Goal: Task Accomplishment & Management: Complete application form

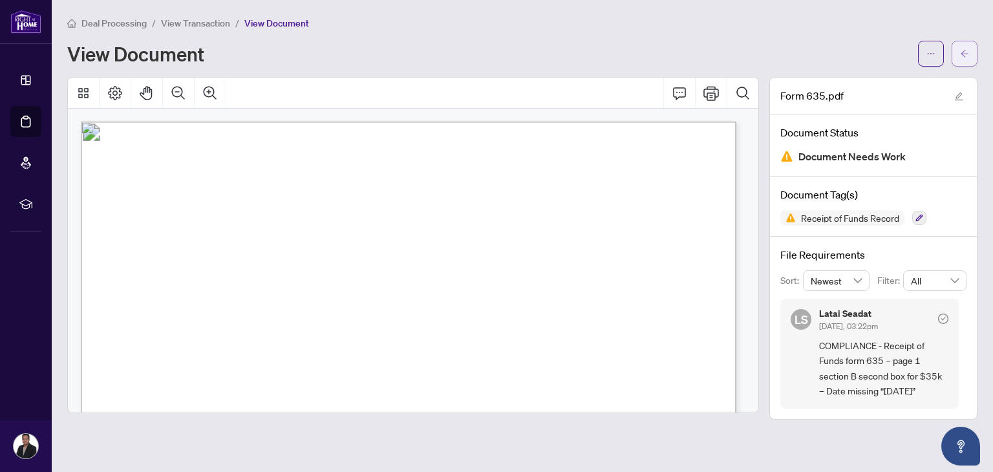
click at [965, 52] on icon "arrow-left" at bounding box center [964, 53] width 9 height 9
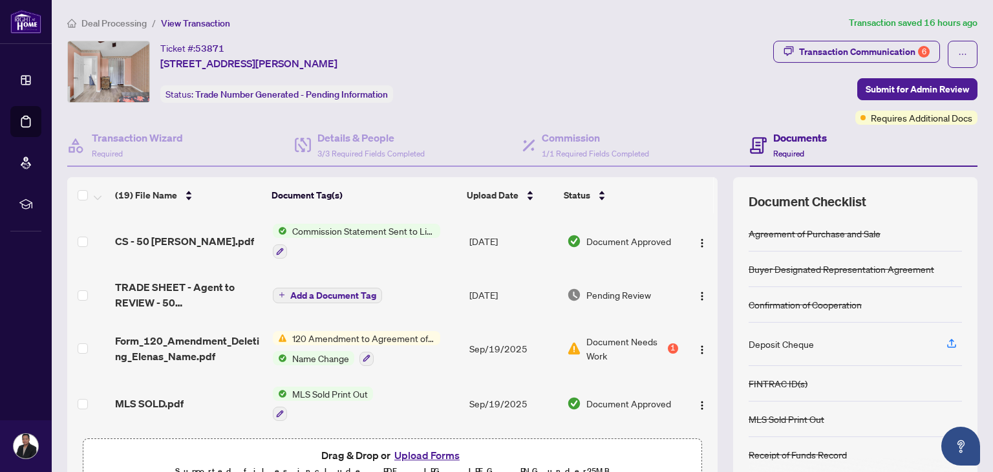
click at [420, 456] on button "Upload Forms" at bounding box center [427, 455] width 73 height 17
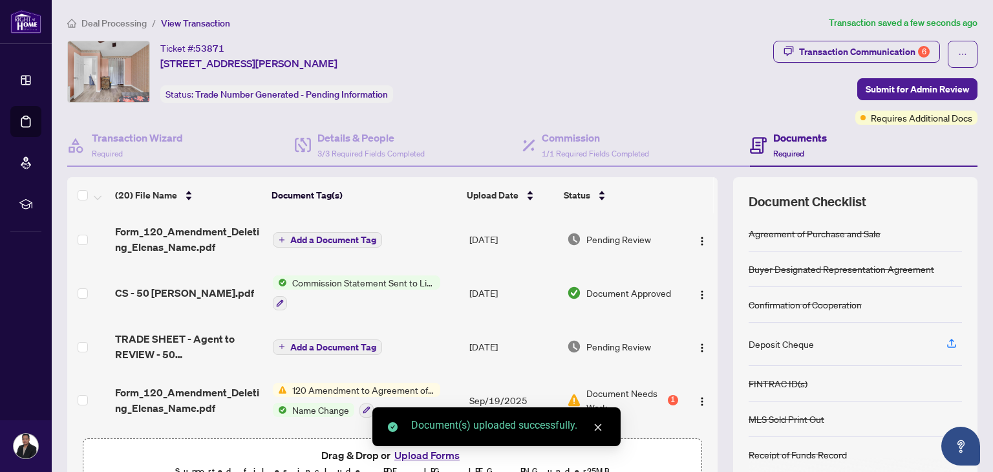
click at [426, 446] on div "Document(s) uploaded successfully." at bounding box center [497, 426] width 248 height 39
click at [406, 446] on div "Document(s) uploaded successfully." at bounding box center [497, 426] width 248 height 39
click at [602, 430] on icon "close" at bounding box center [598, 427] width 9 height 9
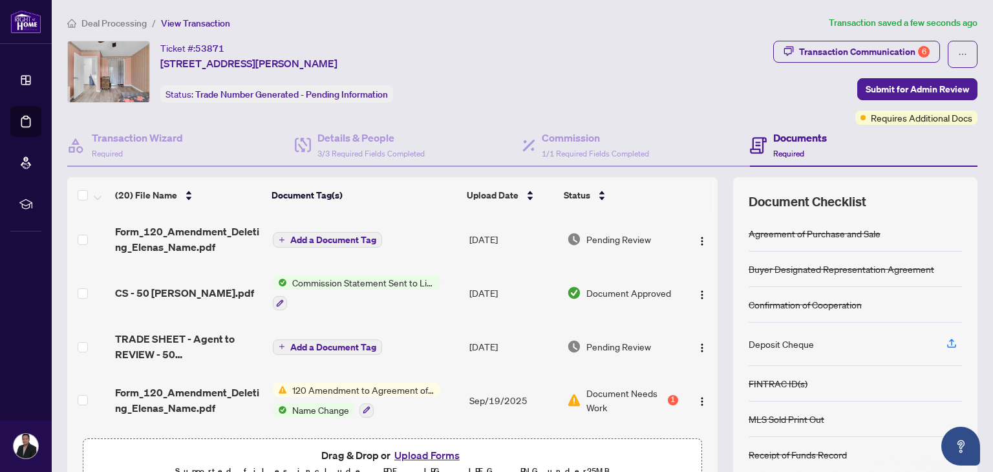
click at [427, 456] on button "Upload Forms" at bounding box center [427, 455] width 73 height 17
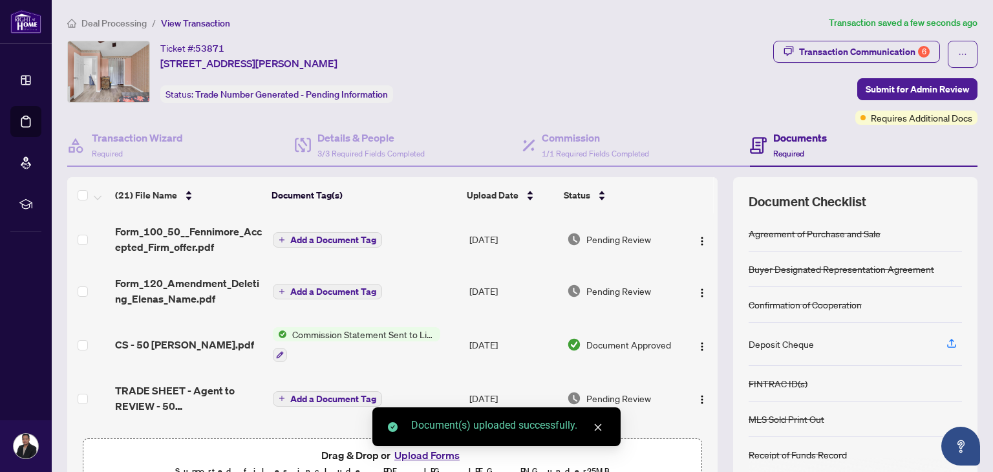
click at [596, 429] on icon "close" at bounding box center [598, 427] width 7 height 7
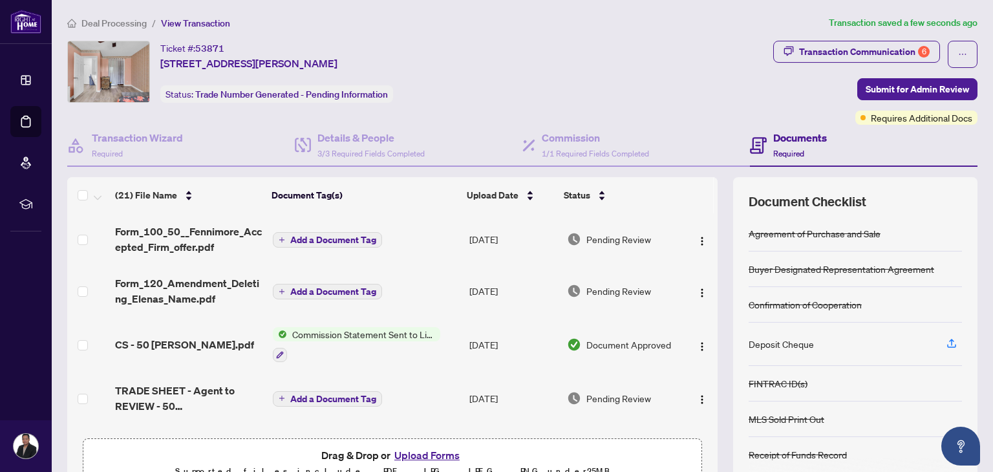
click at [419, 453] on button "Upload Forms" at bounding box center [427, 455] width 73 height 17
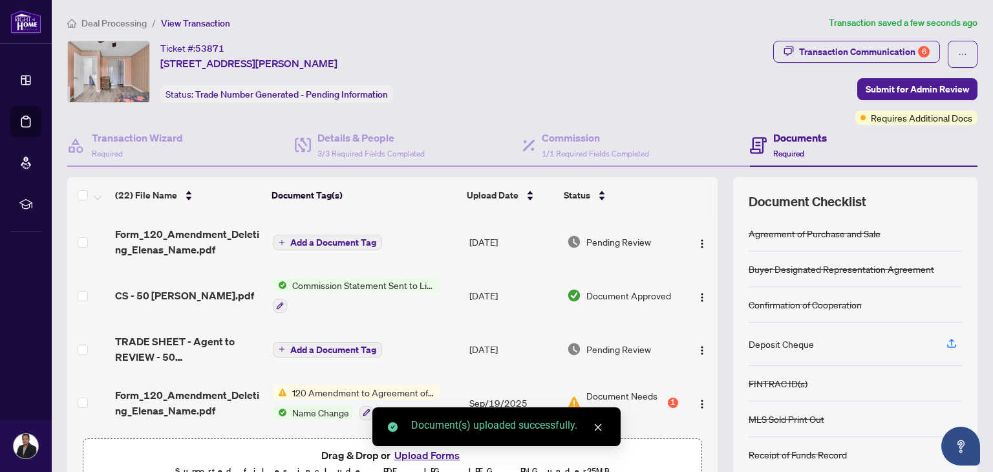
scroll to position [88, 0]
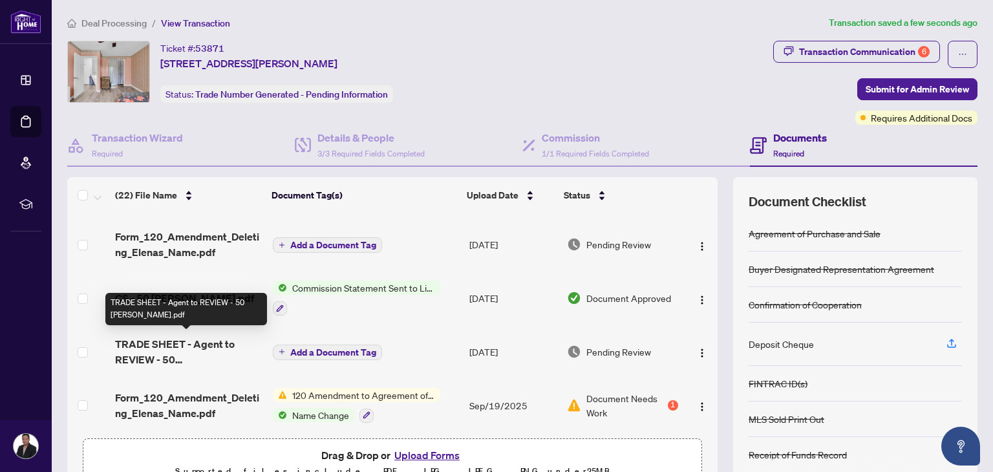
click at [148, 341] on span "TRADE SHEET - Agent to REVIEW - 50 [PERSON_NAME].pdf" at bounding box center [188, 351] width 147 height 31
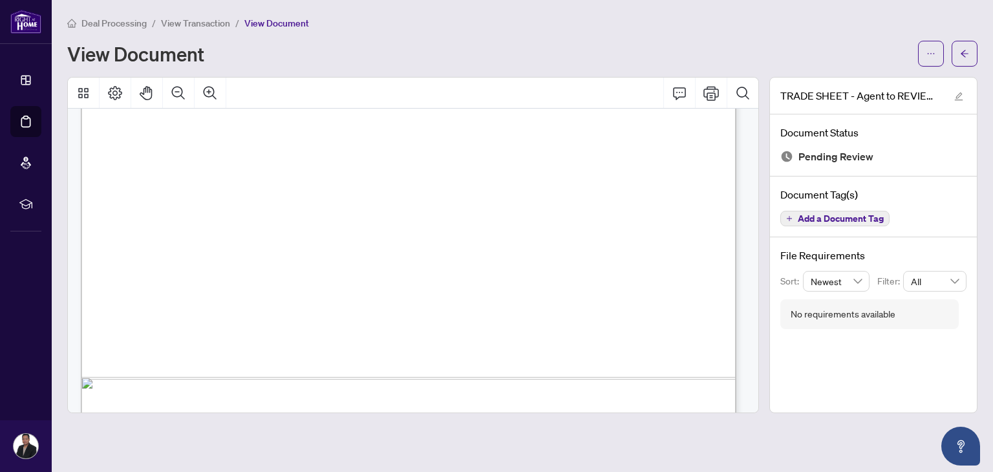
scroll to position [537, 0]
click at [711, 91] on icon "Print" at bounding box center [712, 93] width 16 height 16
click at [968, 55] on icon "arrow-left" at bounding box center [964, 53] width 9 height 9
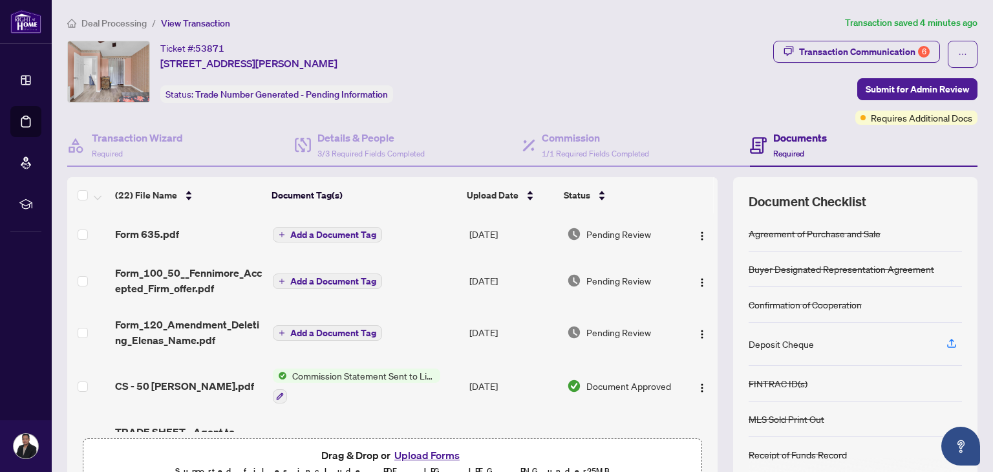
click at [421, 454] on button "Upload Forms" at bounding box center [427, 455] width 73 height 17
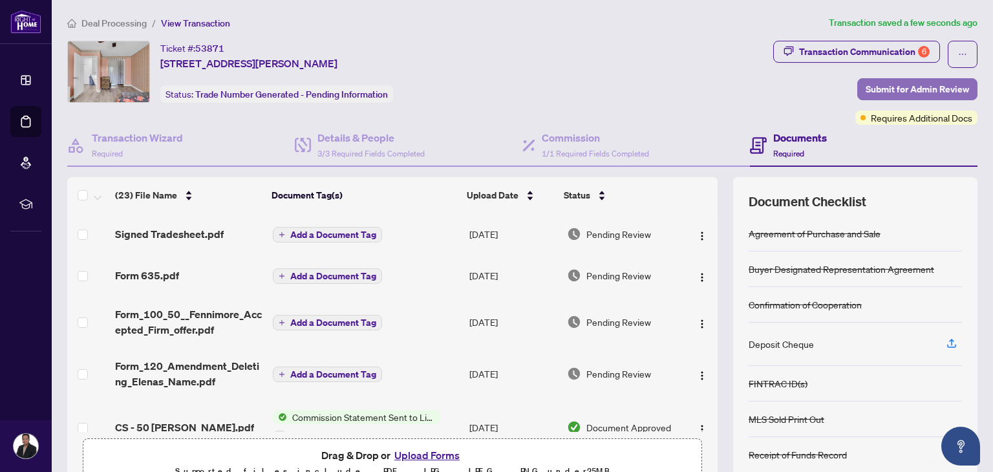
click at [882, 89] on span "Submit for Admin Review" at bounding box center [917, 89] width 103 height 21
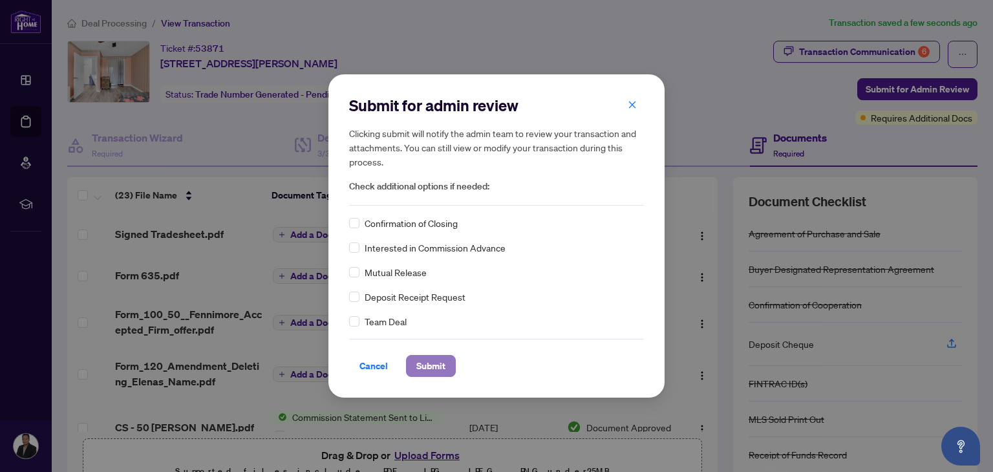
click at [436, 367] on span "Submit" at bounding box center [430, 366] width 29 height 21
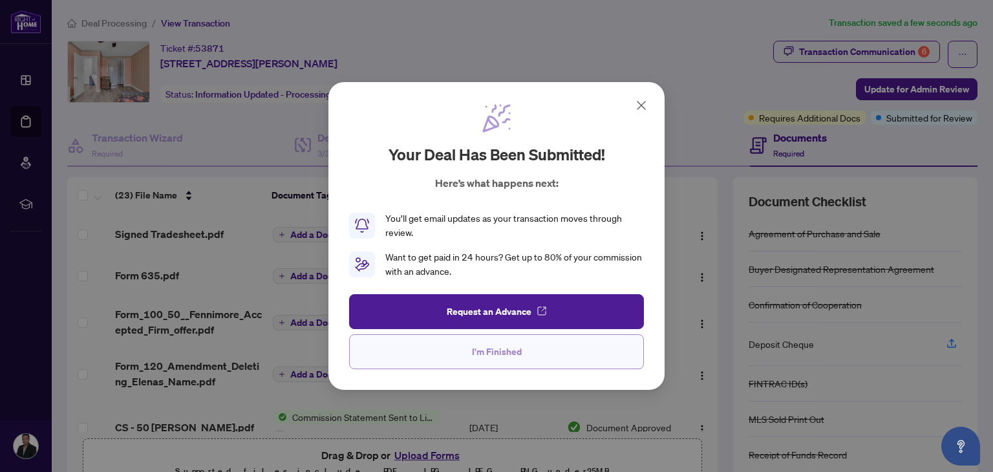
click at [494, 352] on span "I'm Finished" at bounding box center [497, 351] width 50 height 21
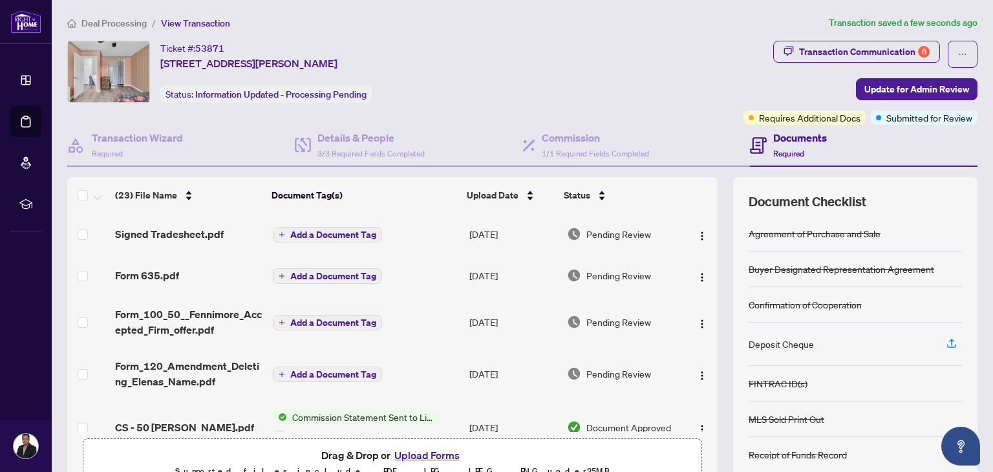
click at [113, 21] on span "Deal Processing" at bounding box center [113, 23] width 65 height 12
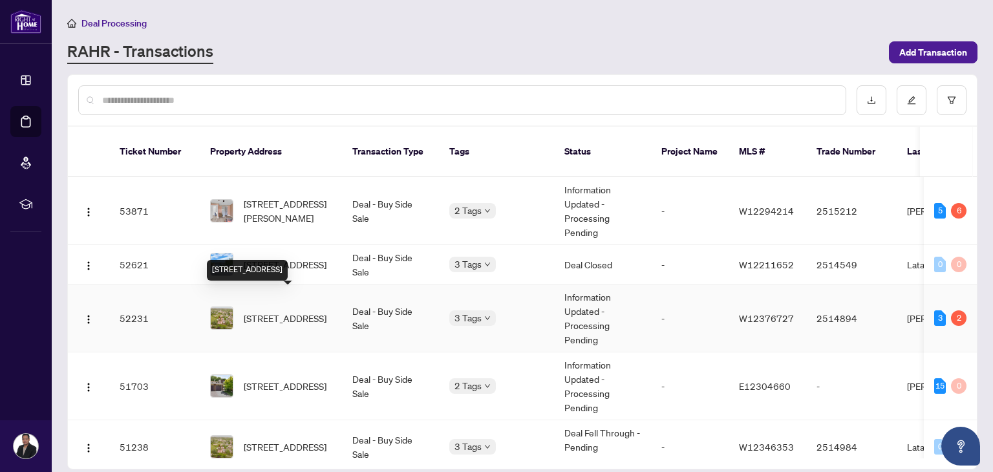
click at [283, 311] on span "[STREET_ADDRESS]" at bounding box center [285, 318] width 83 height 14
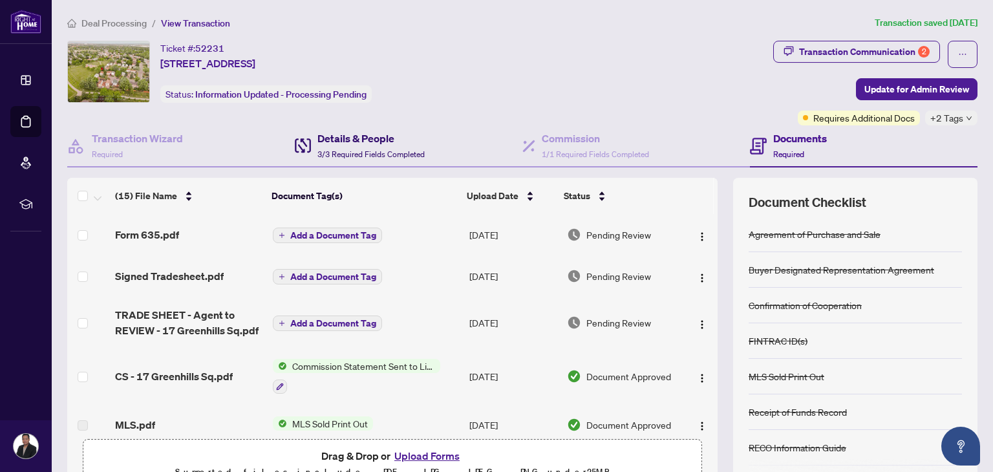
click at [349, 143] on h4 "Details & People" at bounding box center [371, 139] width 107 height 16
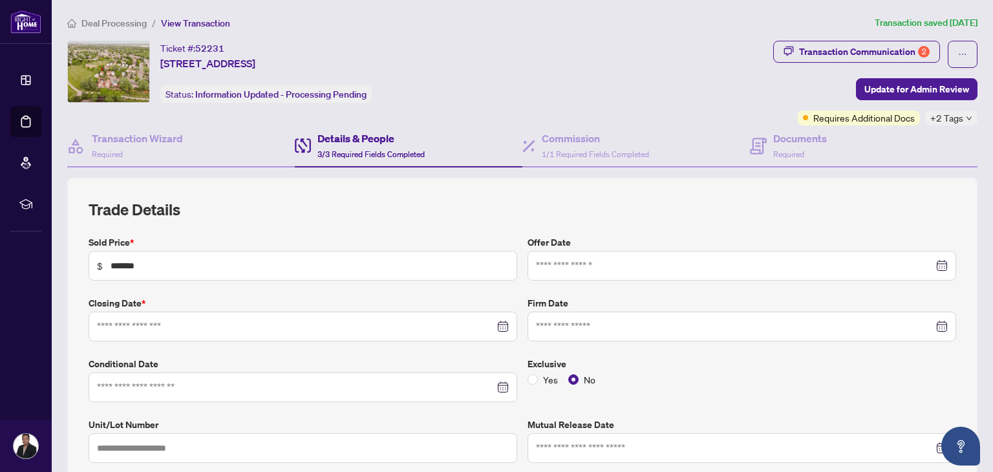
type input "**********"
click at [96, 18] on span "Deal Processing" at bounding box center [113, 23] width 65 height 12
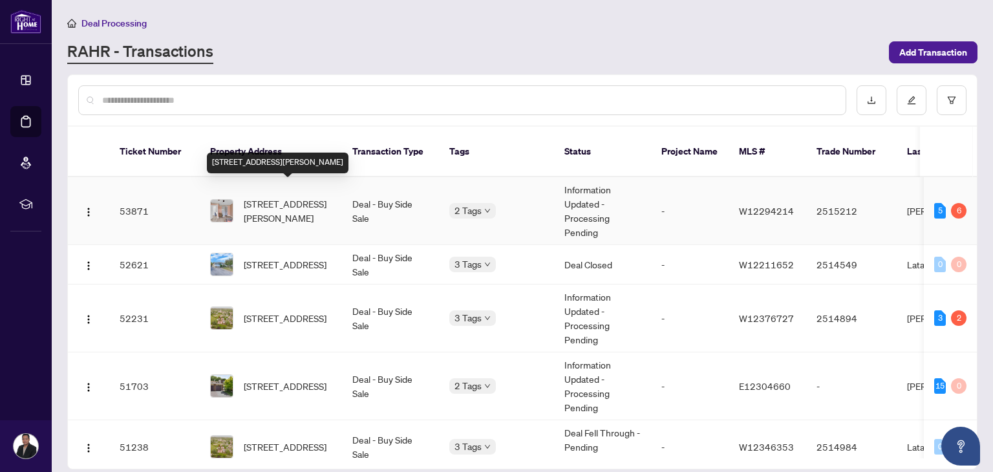
click at [262, 197] on span "[STREET_ADDRESS][PERSON_NAME]" at bounding box center [288, 211] width 88 height 28
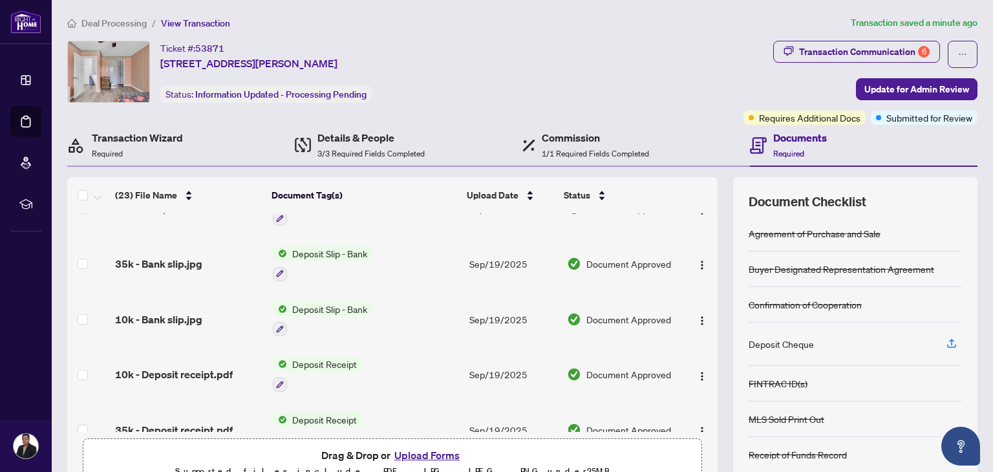
scroll to position [1004, 0]
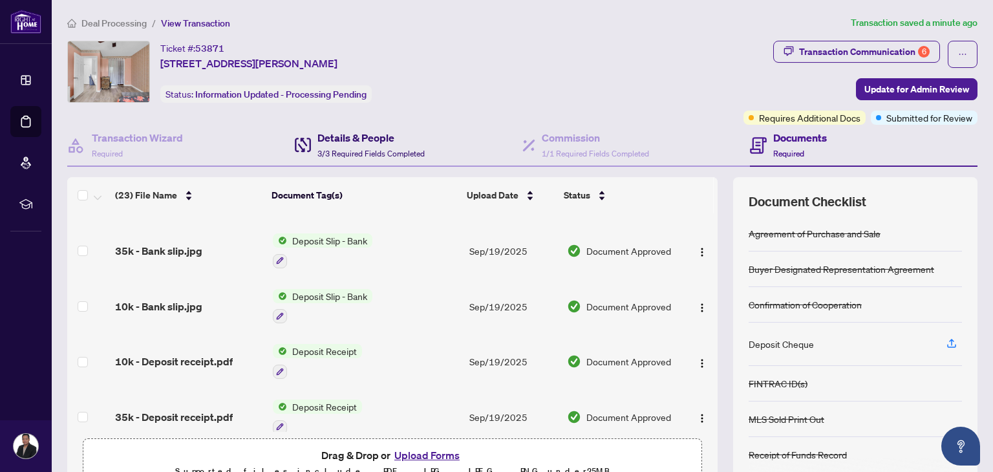
click at [347, 138] on h4 "Details & People" at bounding box center [371, 138] width 107 height 16
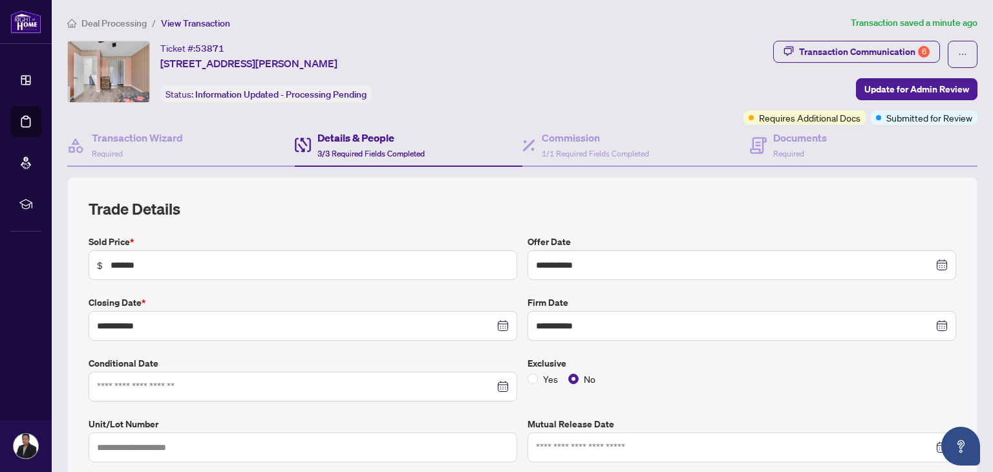
click at [109, 19] on span "Deal Processing" at bounding box center [113, 23] width 65 height 12
